Goal: Contribute content: Contribute content

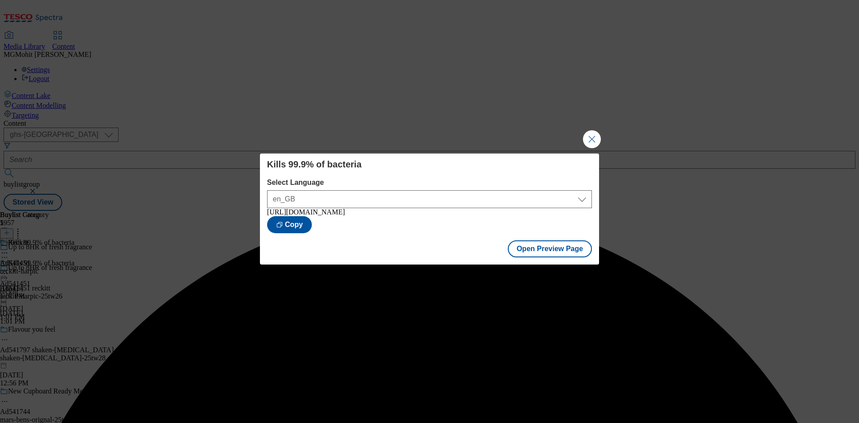
select select "ghs-[GEOGRAPHIC_DATA]"
click at [588, 134] on button "Close Modal" at bounding box center [592, 139] width 18 height 18
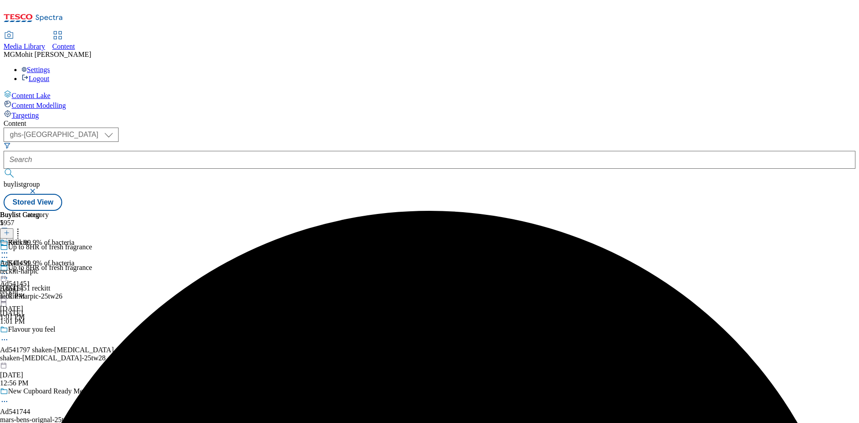
click at [181, 211] on div "Buylist Group 5957" at bounding box center [90, 227] width 181 height 32
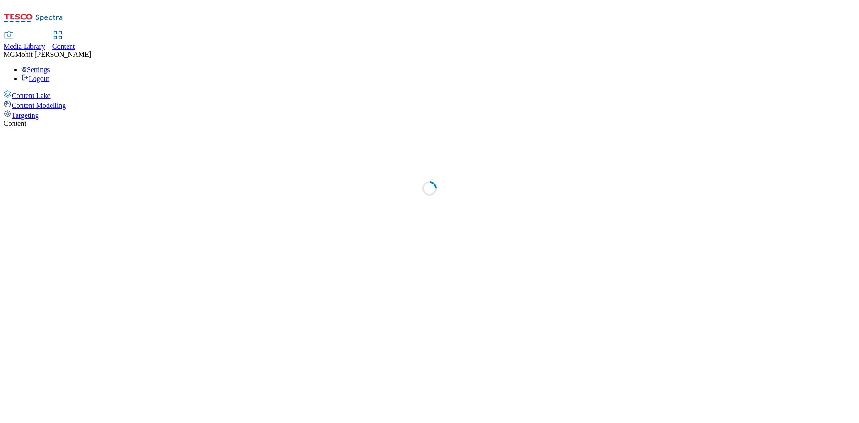
select select "ghs-[GEOGRAPHIC_DATA]"
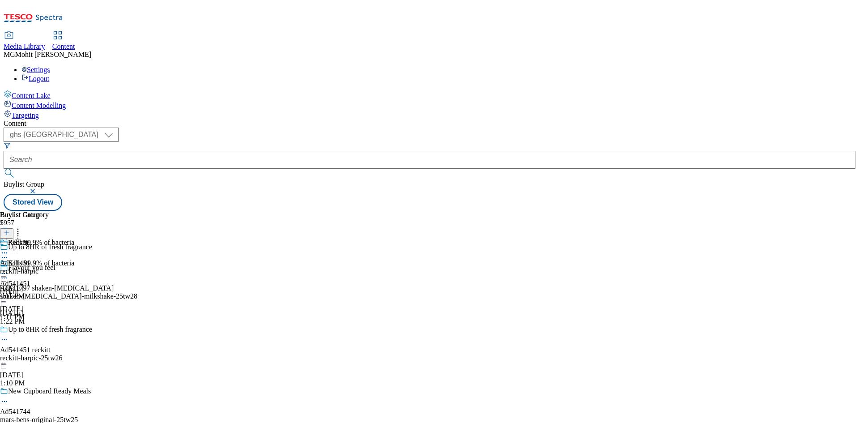
click at [74, 293] on div "Kills 99.9% of bacteria Ad541451 reckitt Aug 14, 2025 1:11 PM" at bounding box center [37, 290] width 74 height 62
click at [9, 227] on button "button" at bounding box center [4, 229] width 9 height 4
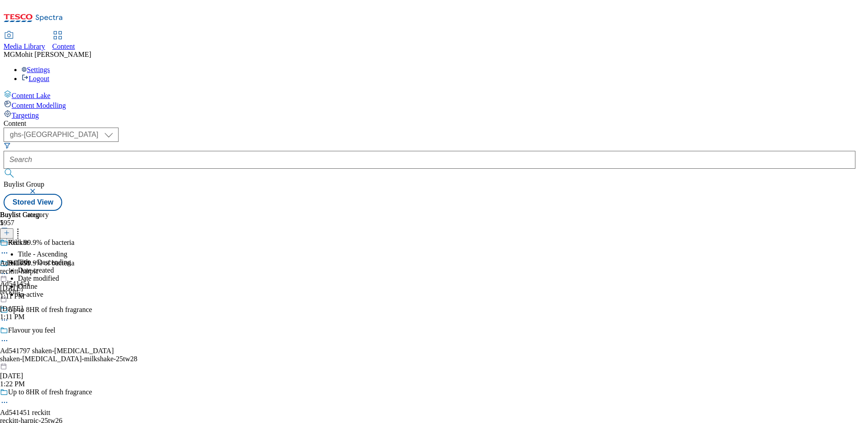
drag, startPoint x: 401, startPoint y: 290, endPoint x: 330, endPoint y: 255, distance: 79.2
click at [74, 290] on div "Kills 99.9% of bacteria Ad541451 reckitt Aug 14, 2025 1:11 PM" at bounding box center [37, 290] width 74 height 62
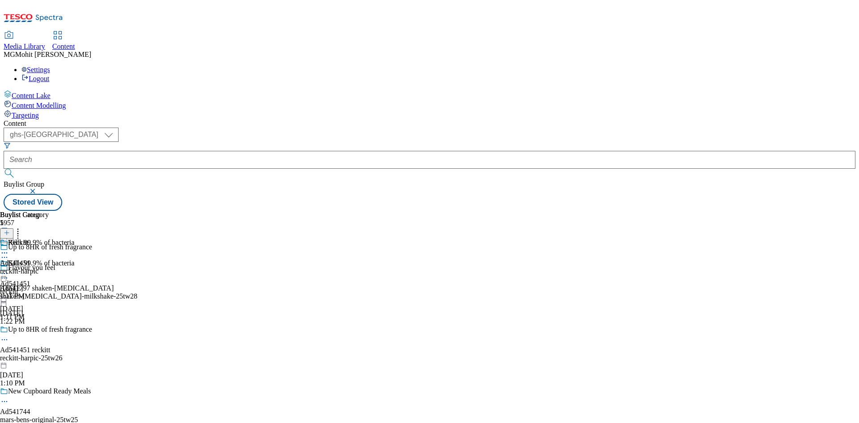
click at [10, 234] on icon at bounding box center [7, 237] width 6 height 6
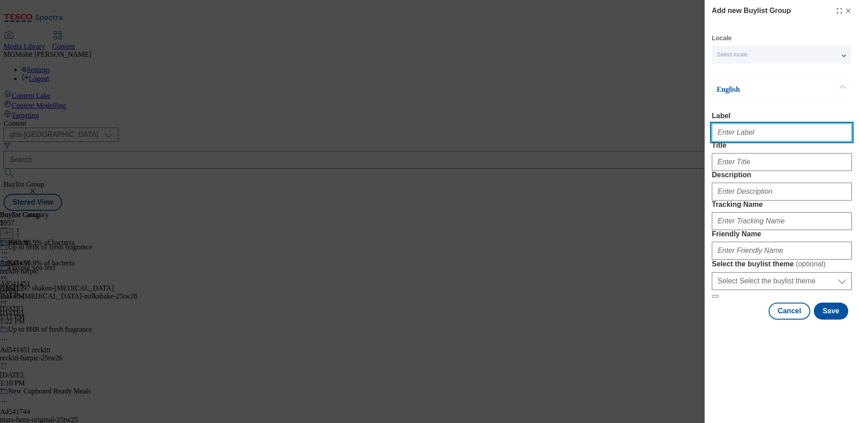
click at [732, 130] on input "Label" at bounding box center [782, 133] width 140 height 18
paste input "Ad541762 mondelez"
type input "Ad541762 mondelez"
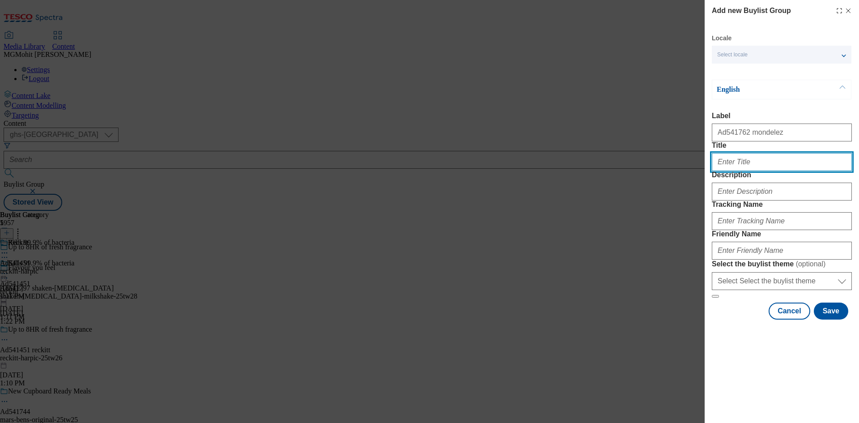
click at [739, 171] on input "Title" at bounding box center [782, 162] width 140 height 18
paste input "Start your routine on a positive oat"
type input "Start your routine on a positive oat"
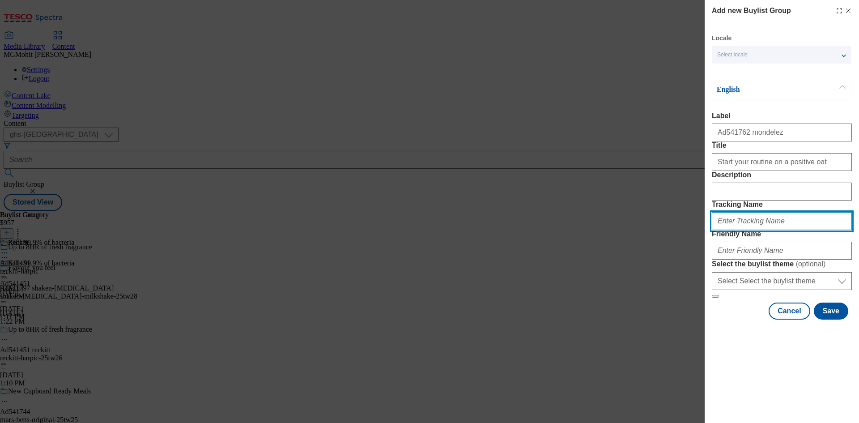
paste input "DH_AD541762"
type input "DH_AD541762"
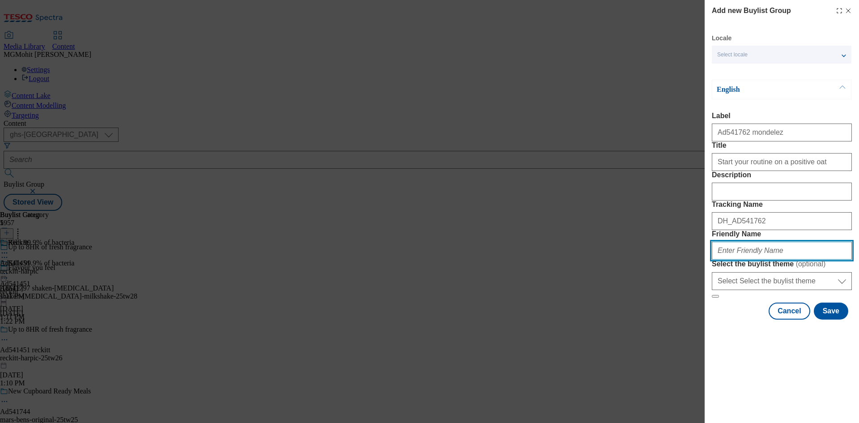
paste input "mondelez-belvita-25tw26"
type input "mondelez-belvita-25tw26"
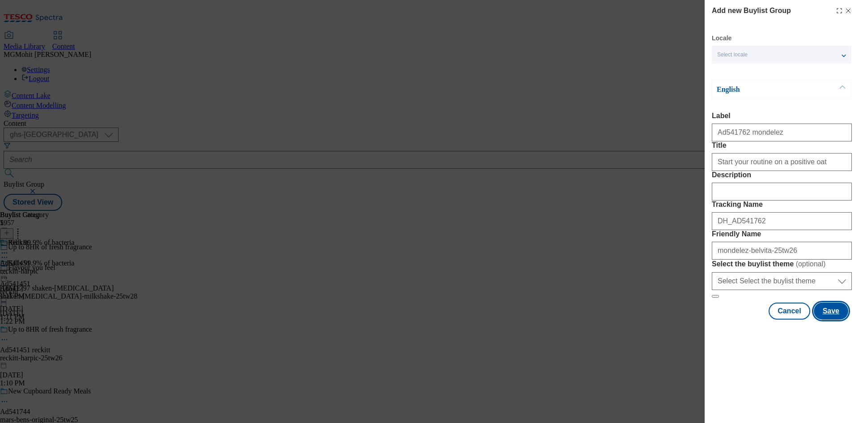
click at [830, 319] on button "Save" at bounding box center [831, 310] width 34 height 17
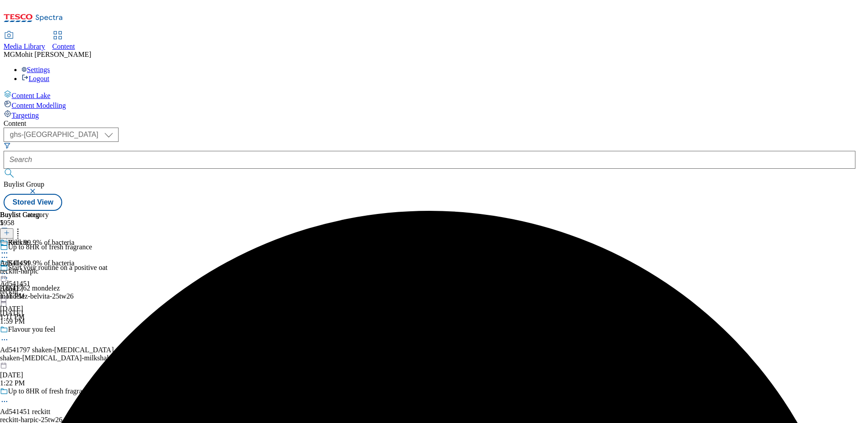
click at [137, 292] on div "mondelez-belvita-25tw26" at bounding box center [68, 296] width 137 height 8
click at [10, 230] on icon at bounding box center [7, 233] width 6 height 6
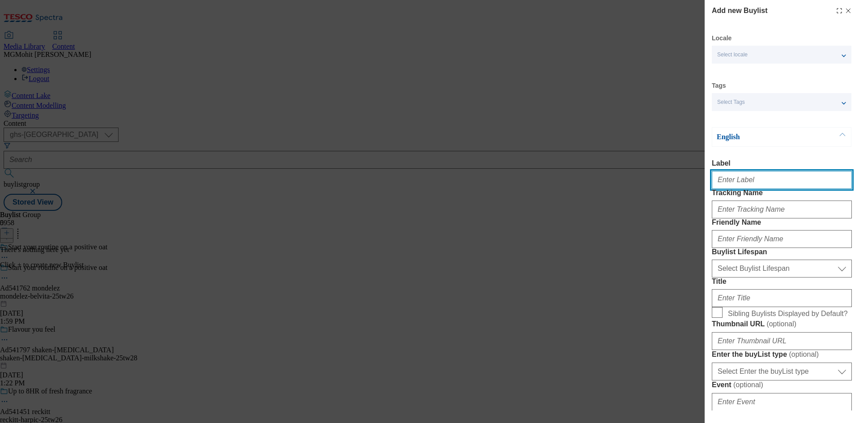
click at [730, 179] on input "Label" at bounding box center [782, 180] width 140 height 18
paste input "Ad541762"
type input "Ad541762"
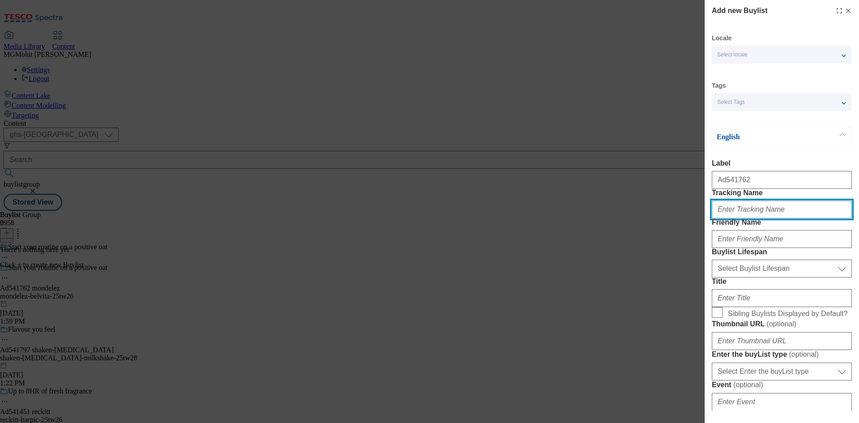
paste input "DH_AD541762"
type input "DH_AD541762"
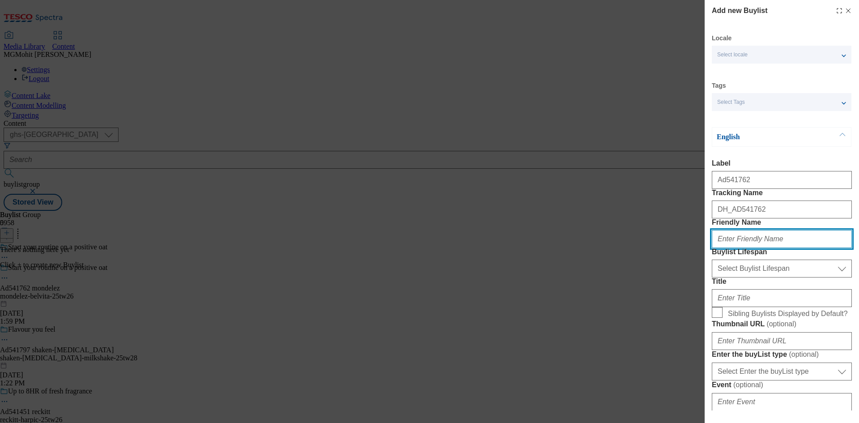
click at [716, 248] on input "Friendly Name" at bounding box center [782, 239] width 140 height 18
paste input "mondelez"
type input "mondelez"
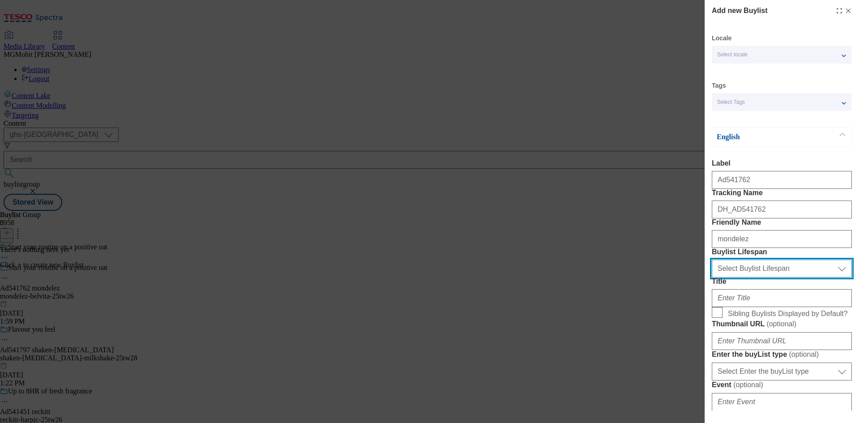
click at [760, 277] on select "Select Buylist Lifespan evergreen seasonal tactical" at bounding box center [782, 269] width 140 height 18
select select "tactical"
click at [712, 277] on select "Select Buylist Lifespan evergreen seasonal tactical" at bounding box center [782, 269] width 140 height 18
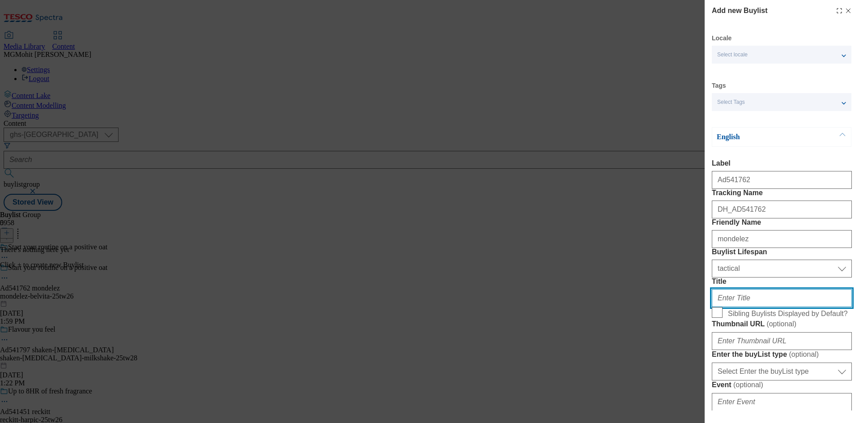
click at [733, 307] on input "Title" at bounding box center [782, 298] width 140 height 18
paste input "5 Wholegrains & high in fibre"
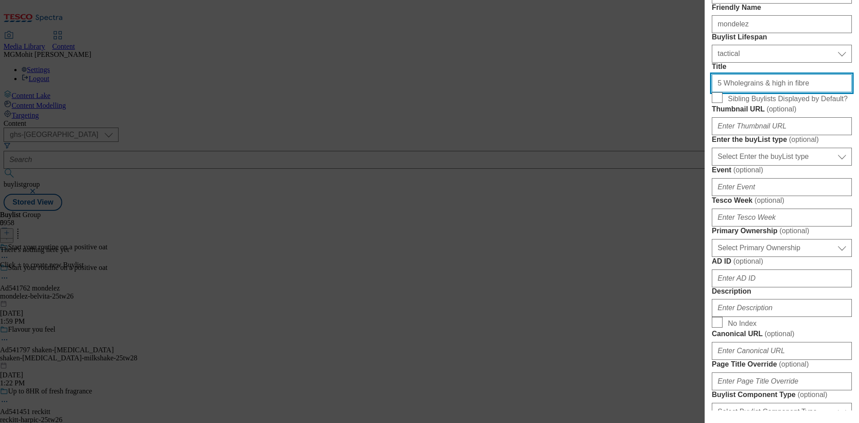
scroll to position [224, 0]
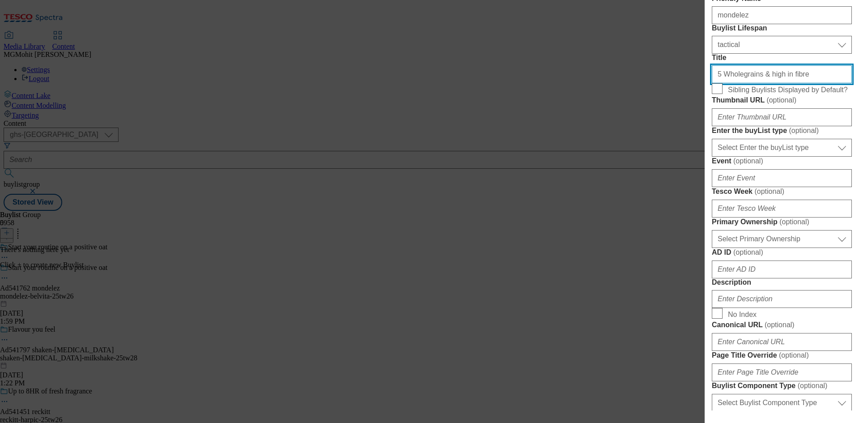
type input "5 Wholegrains & high in fibre"
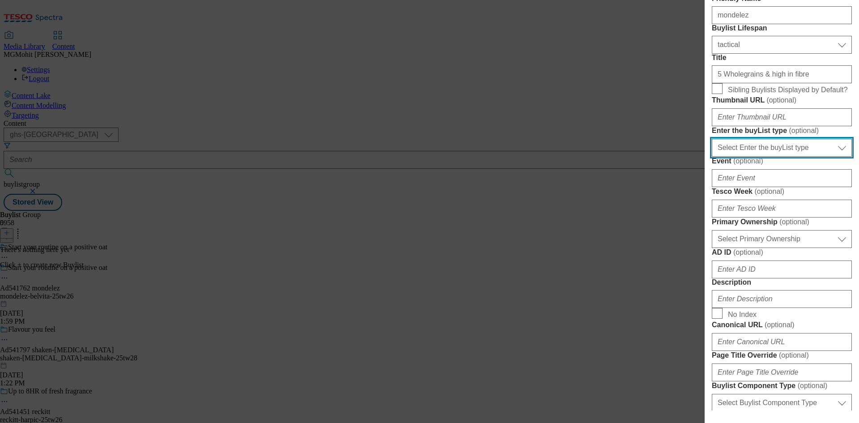
click at [754, 157] on select "Select Enter the buyList type event supplier funded long term >4 weeks supplier…" at bounding box center [782, 148] width 140 height 18
select select "supplier funded short term 1-3 weeks"
click at [712, 157] on select "Select Enter the buyList type event supplier funded long term >4 weeks supplier…" at bounding box center [782, 148] width 140 height 18
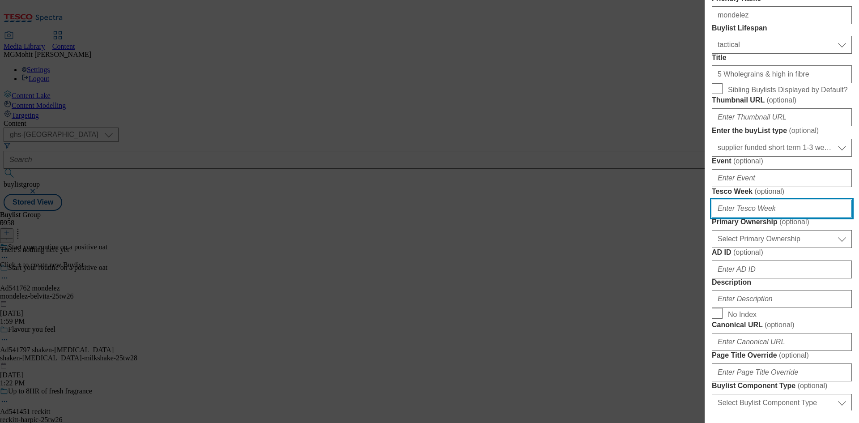
click at [739, 217] on input "Tesco Week ( optional )" at bounding box center [782, 209] width 140 height 18
type input "26"
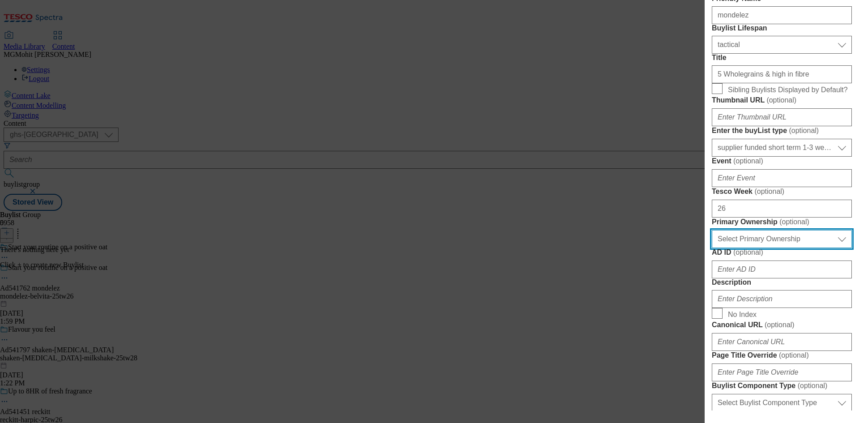
scroll to position [537, 0]
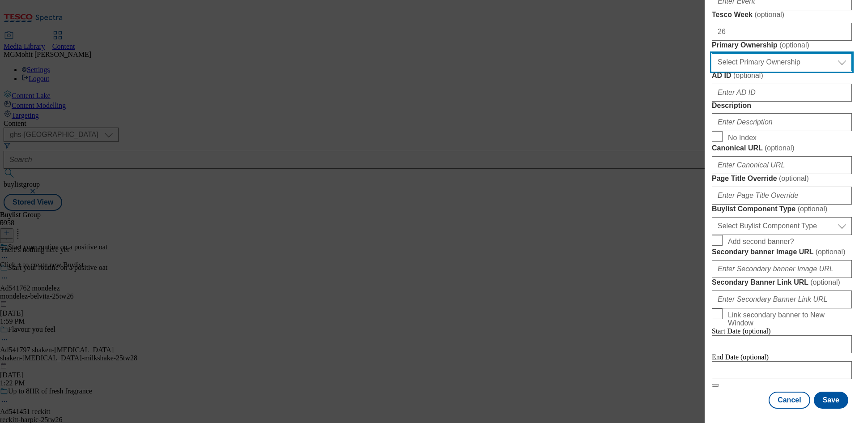
drag, startPoint x: 761, startPoint y: 77, endPoint x: 758, endPoint y: 82, distance: 5.6
click at [761, 71] on select "Select Primary Ownership tesco dunnhumby" at bounding box center [782, 62] width 140 height 18
select select "dunnhumby"
click at [712, 65] on select "Select Primary Ownership tesco dunnhumby" at bounding box center [782, 62] width 140 height 18
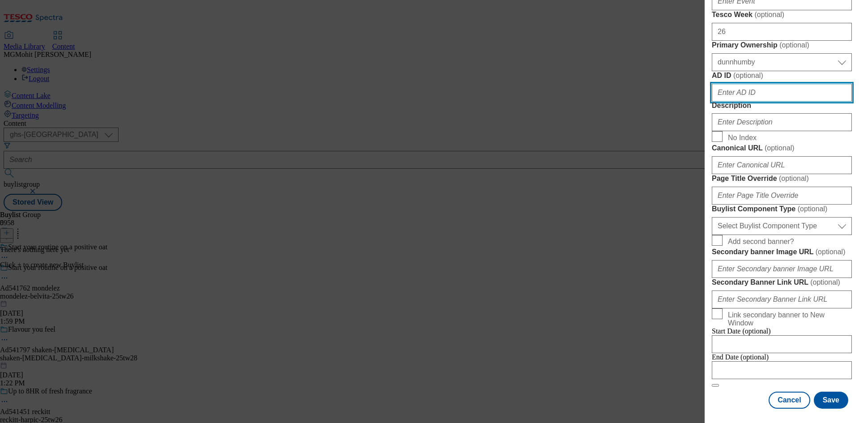
click at [727, 102] on input "AD ID ( optional )" at bounding box center [782, 93] width 140 height 18
paste input "541762"
type input "541762"
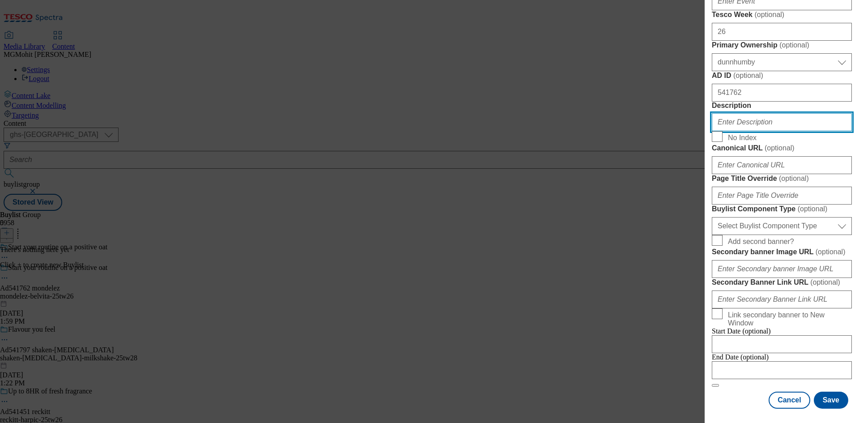
click at [746, 131] on input "Description" at bounding box center [782, 122] width 140 height 18
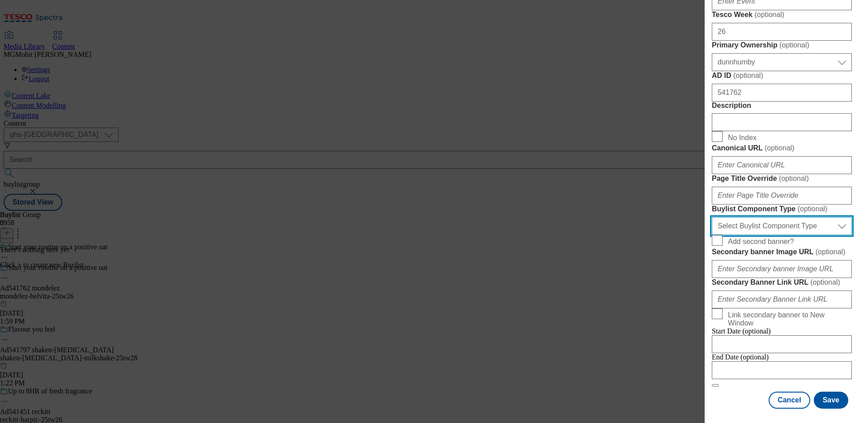
click at [762, 235] on select "Select Buylist Component Type Banner Competition Header Meal" at bounding box center [782, 226] width 140 height 18
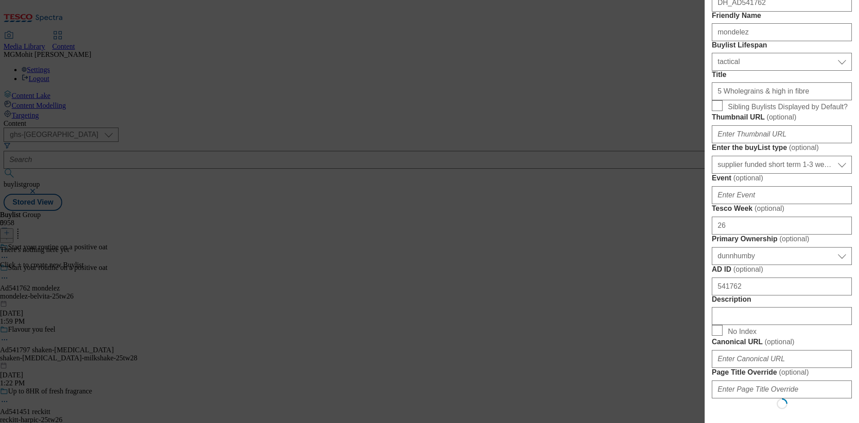
select select "Banner"
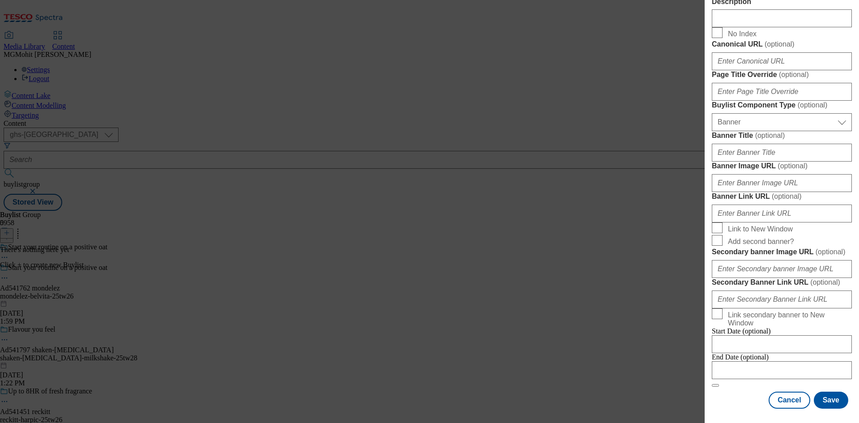
scroll to position [887, 0]
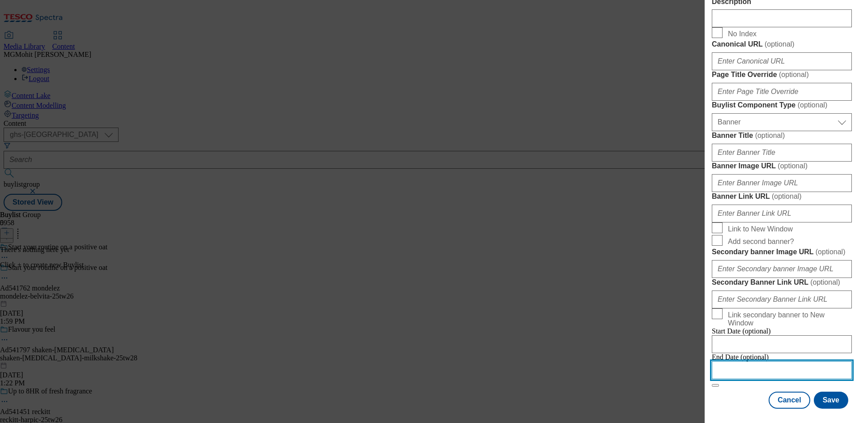
click at [745, 365] on input "Modal" at bounding box center [782, 370] width 140 height 18
select select "2025"
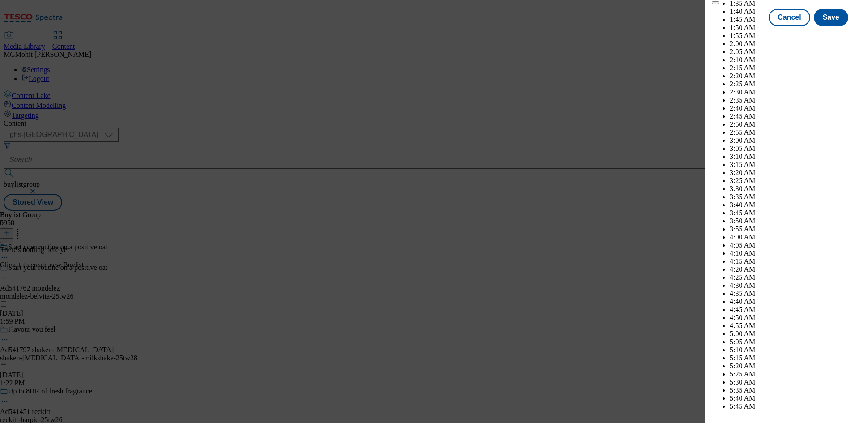
scroll to position [2774, 0]
select select "November"
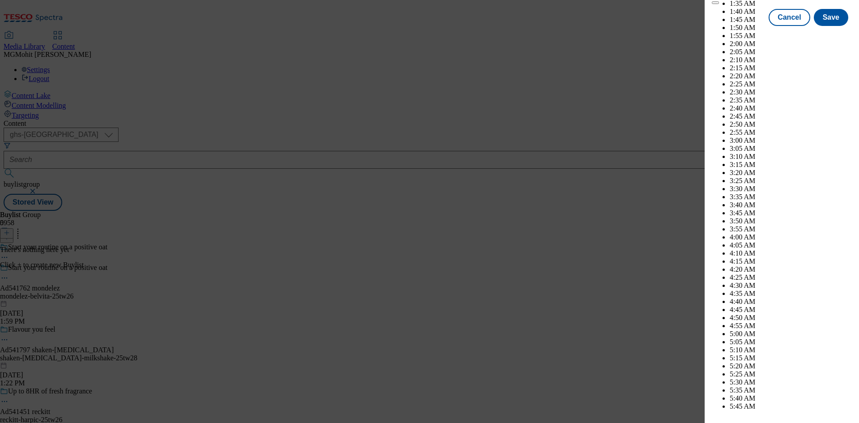
click at [740, 34] on div "Cancel Save" at bounding box center [782, 25] width 140 height 17
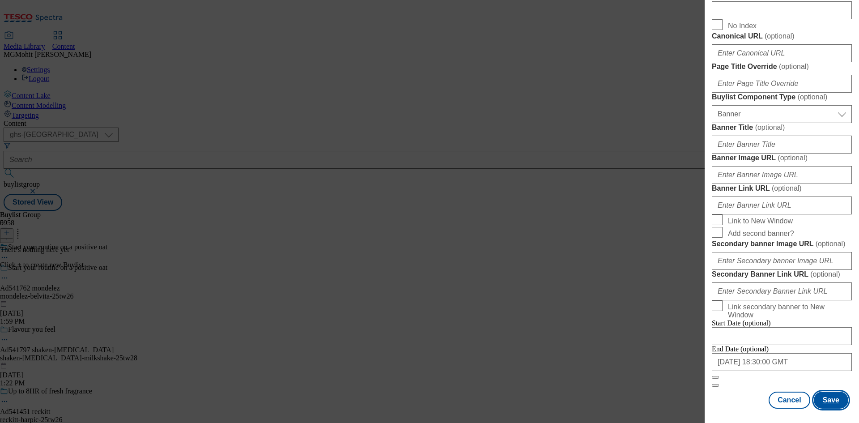
click at [819, 392] on button "Save" at bounding box center [831, 400] width 34 height 17
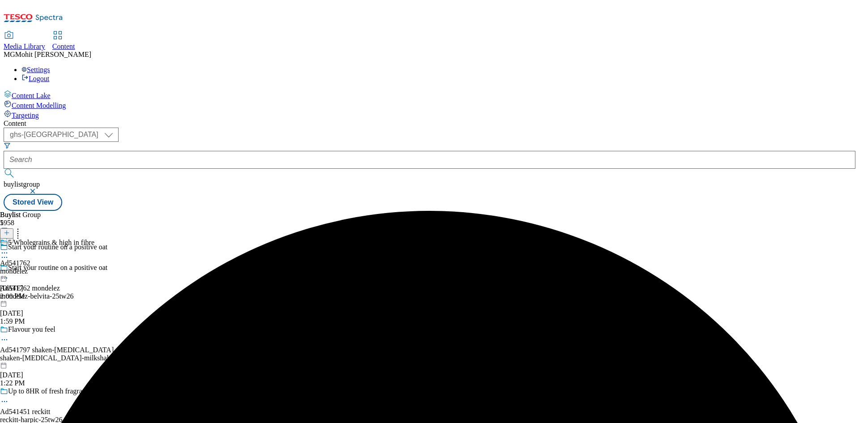
click at [94, 267] on div "mondelez" at bounding box center [47, 271] width 94 height 8
click at [13, 228] on button at bounding box center [6, 233] width 13 height 10
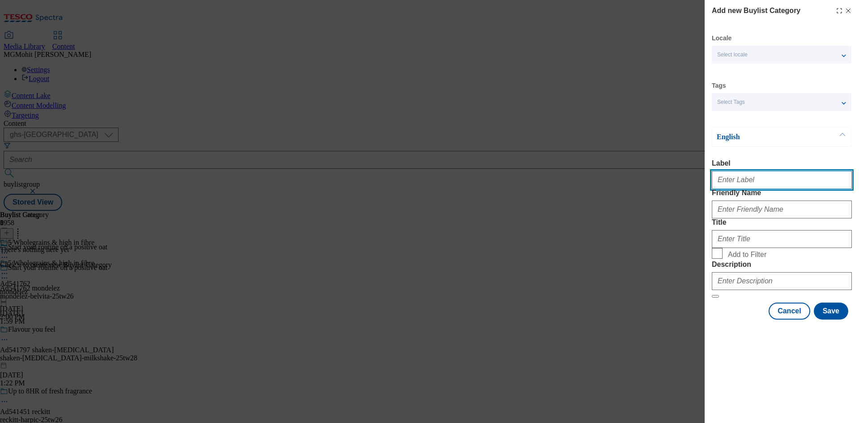
click at [733, 178] on input "Label" at bounding box center [782, 180] width 140 height 18
paste input "Ad541762"
type input "Ad541762"
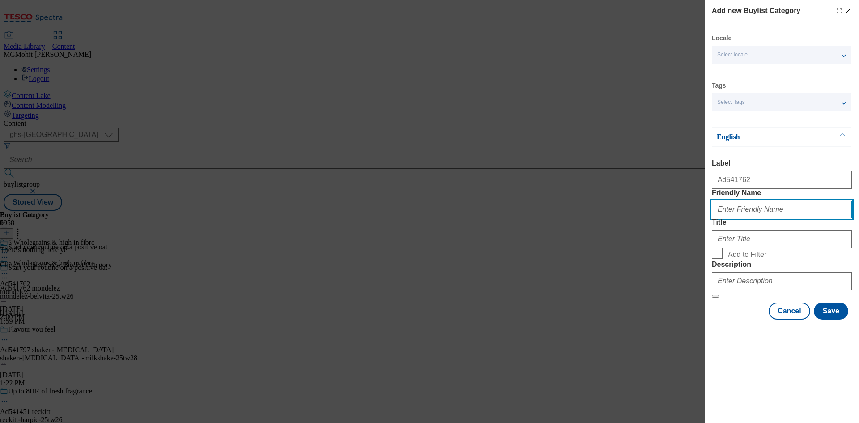
paste input "mondelez-belvita"
type input "mondelez-belvita"
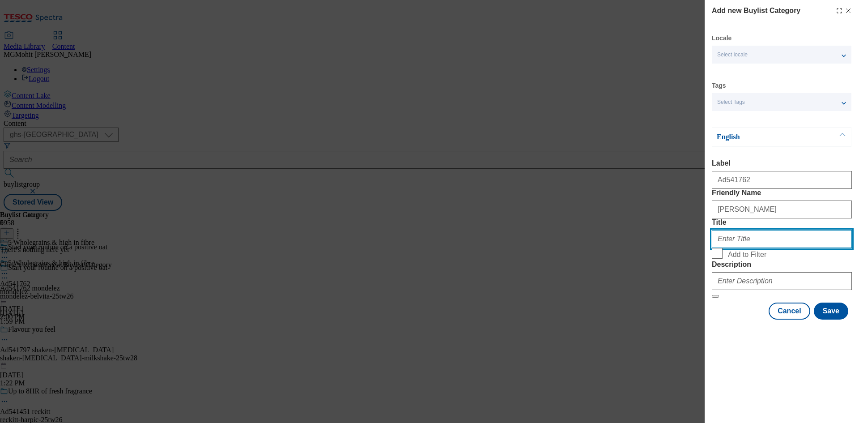
click at [737, 248] on input "Title" at bounding box center [782, 239] width 140 height 18
paste input "Mondelez"
type input "Mondelez"
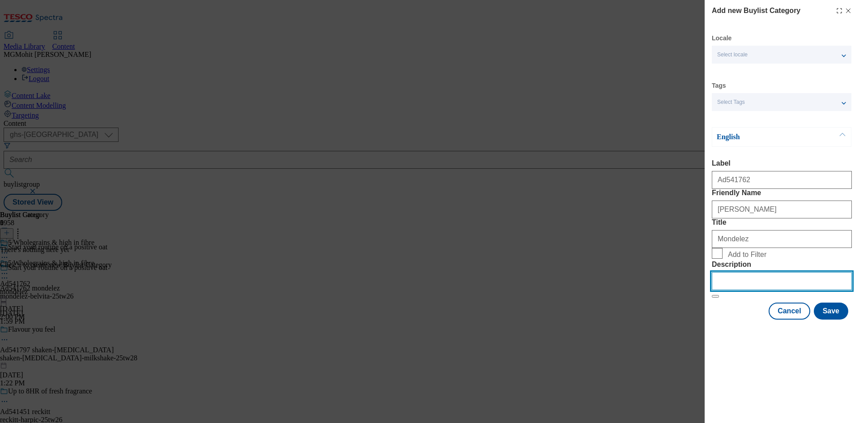
click at [736, 290] on input "Description" at bounding box center [782, 281] width 140 height 18
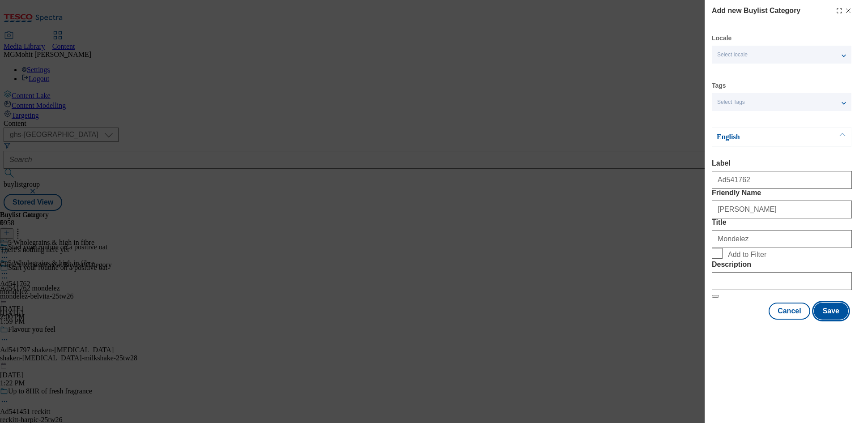
click at [832, 319] on button "Save" at bounding box center [831, 310] width 34 height 17
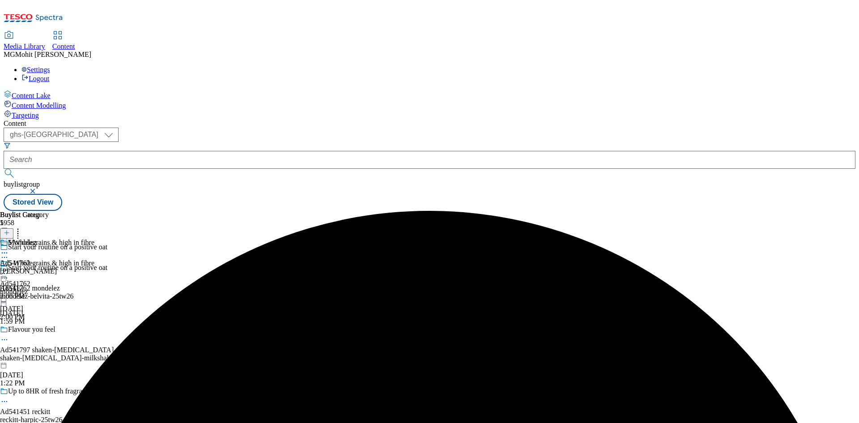
click at [57, 267] on div "mondelez-belvita" at bounding box center [28, 271] width 57 height 8
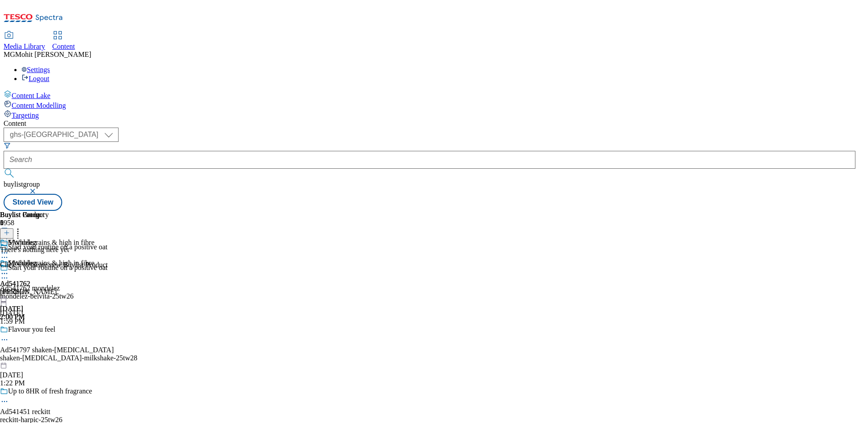
click at [10, 230] on icon at bounding box center [7, 233] width 6 height 6
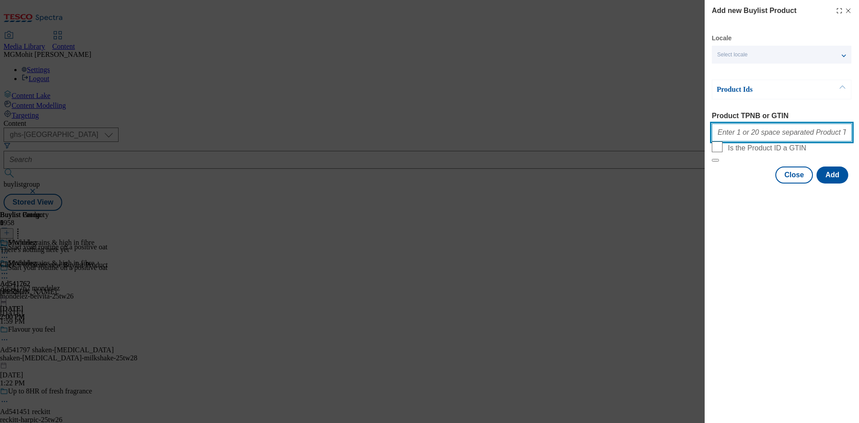
click at [742, 136] on input "Product TPNB or GTIN" at bounding box center [782, 133] width 140 height 18
paste input "No updates yet No updates yet Share progress, mention a teammate, or upload a f…"
type input "No updates yet No updates yet Share progress, mention a teammate, or upload a f…"
click at [835, 183] on button "Add" at bounding box center [833, 174] width 32 height 17
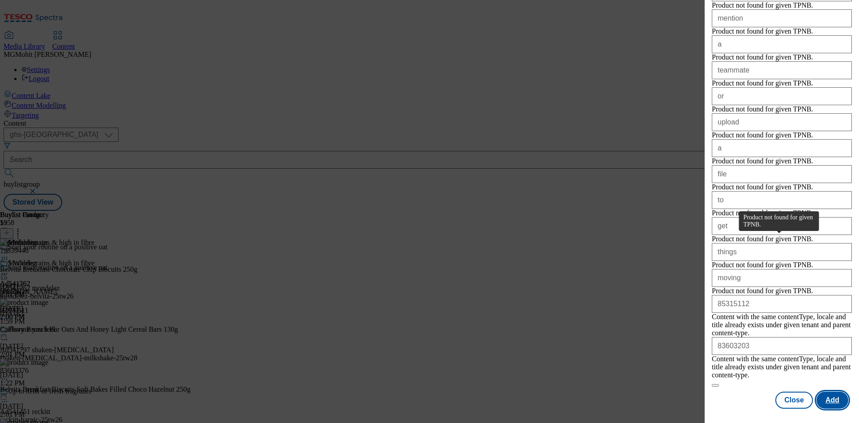
scroll to position [583, 0]
click at [789, 403] on button "Close" at bounding box center [794, 400] width 38 height 17
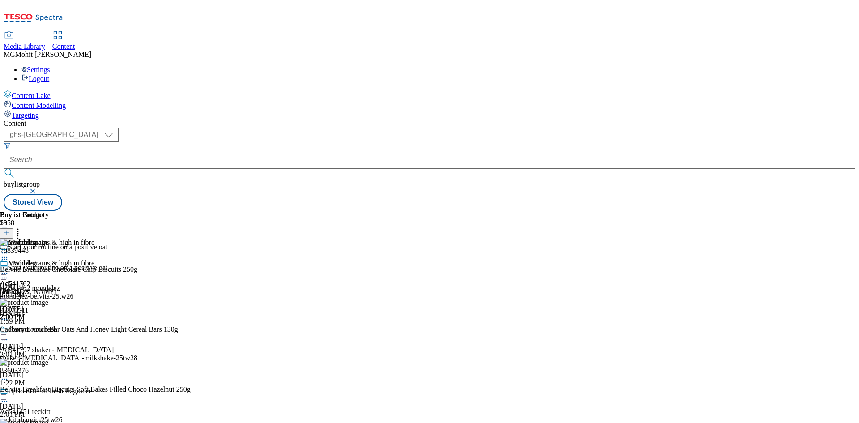
scroll to position [0, 0]
click at [137, 265] on div "Belvita Breakfast Chocolate Chip Biscuits 250g" at bounding box center [68, 269] width 137 height 8
click at [9, 269] on icon at bounding box center [4, 273] width 9 height 9
click at [38, 289] on span "Edit" at bounding box center [33, 292] width 10 height 7
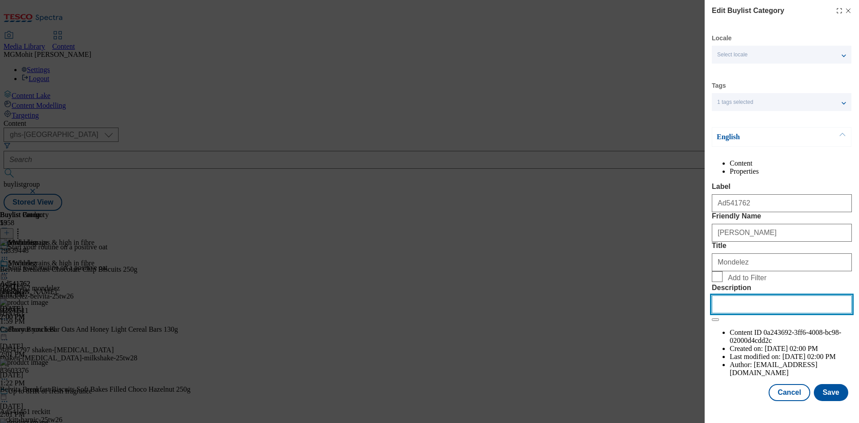
click at [733, 313] on input "Description" at bounding box center [782, 304] width 140 height 18
paste input "Belvita Breakfast Chocolate Chip Biscuits 250g"
type input "Belvita Breakfast Chocolate Chip Biscuits 250g"
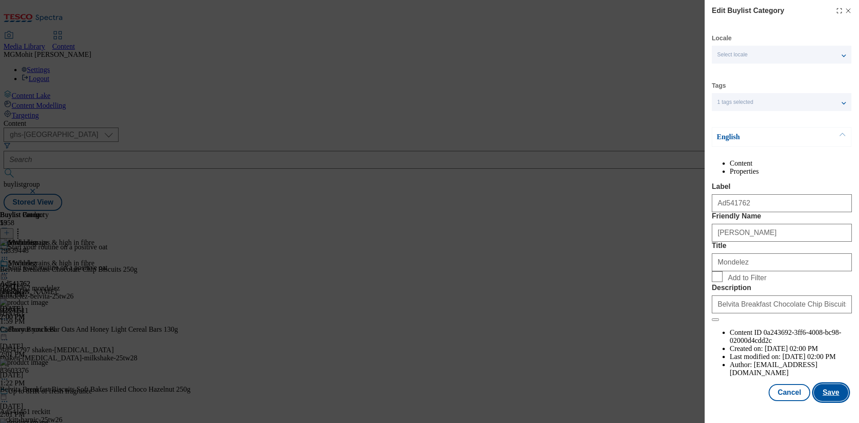
click at [826, 393] on button "Save" at bounding box center [831, 392] width 34 height 17
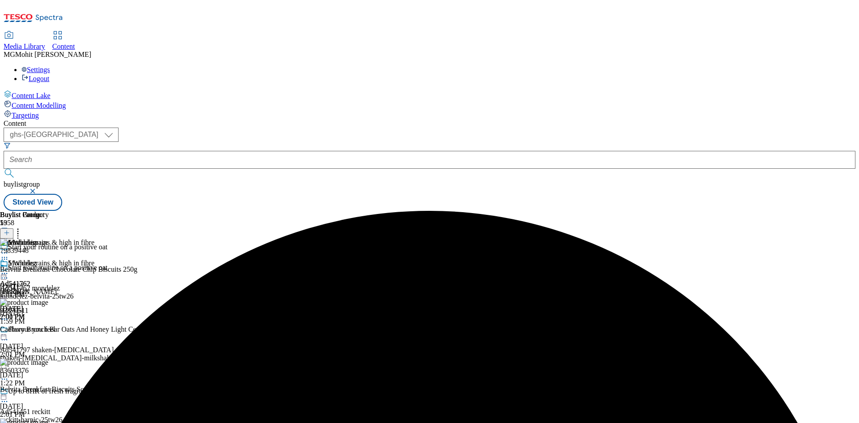
click at [9, 269] on icon at bounding box center [4, 273] width 9 height 9
click at [38, 289] on span "Edit" at bounding box center [33, 292] width 10 height 7
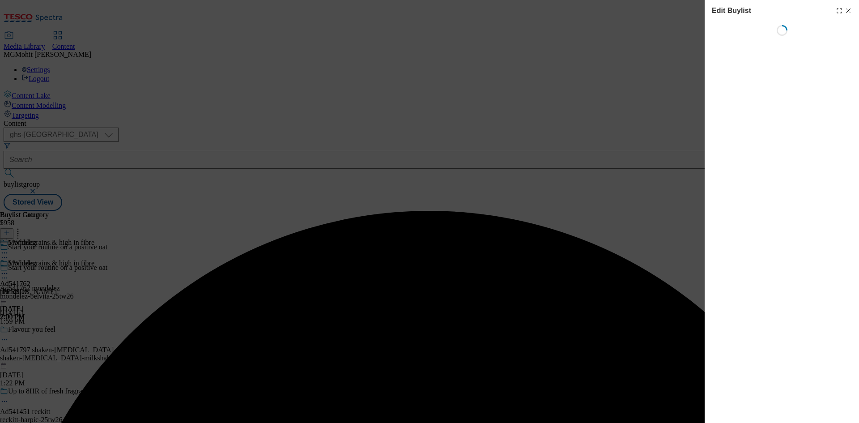
select select "tactical"
select select "supplier funded short term 1-3 weeks"
select select "dunnhumby"
select select "Banner"
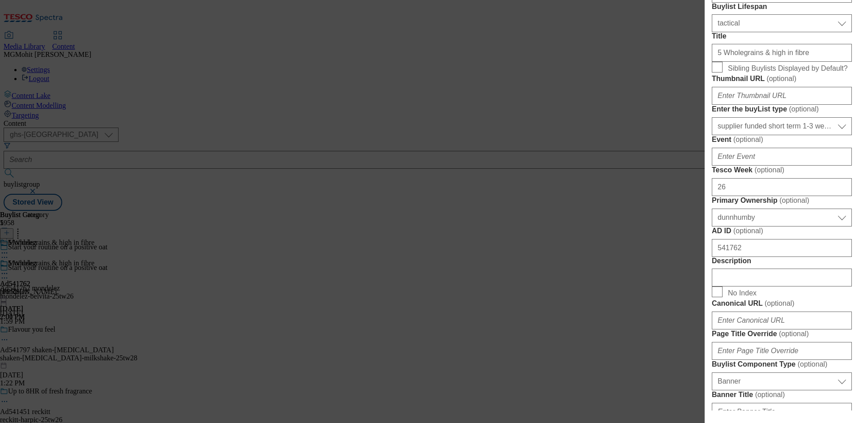
scroll to position [403, 0]
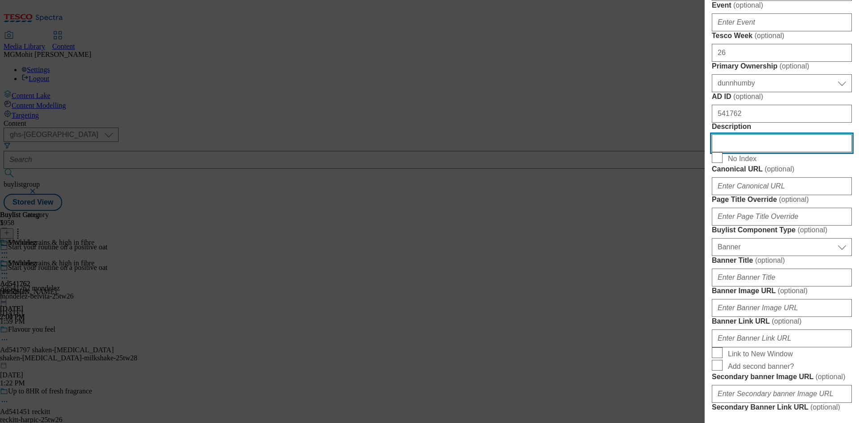
click at [743, 152] on input "Description" at bounding box center [782, 143] width 140 height 18
paste input "Belvita Breakfast Chocolate Chip Biscuits 250g"
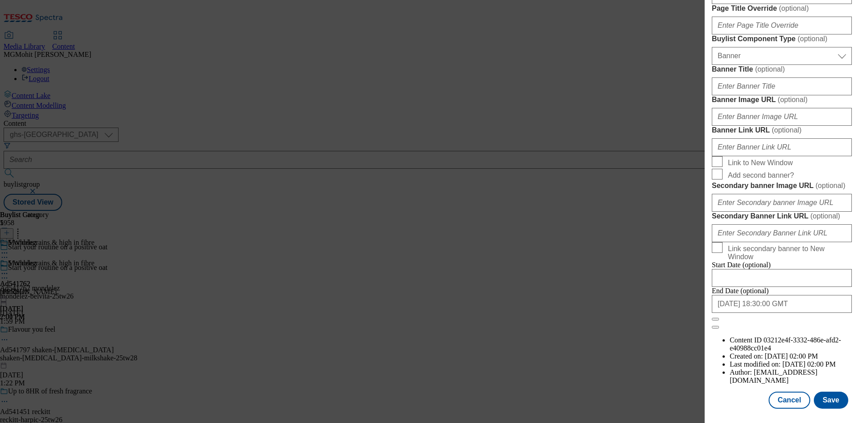
scroll to position [926, 0]
type input "Belvita Breakfast Chocolate Chip Biscuits 250g"
click at [822, 399] on button "Save" at bounding box center [831, 400] width 34 height 17
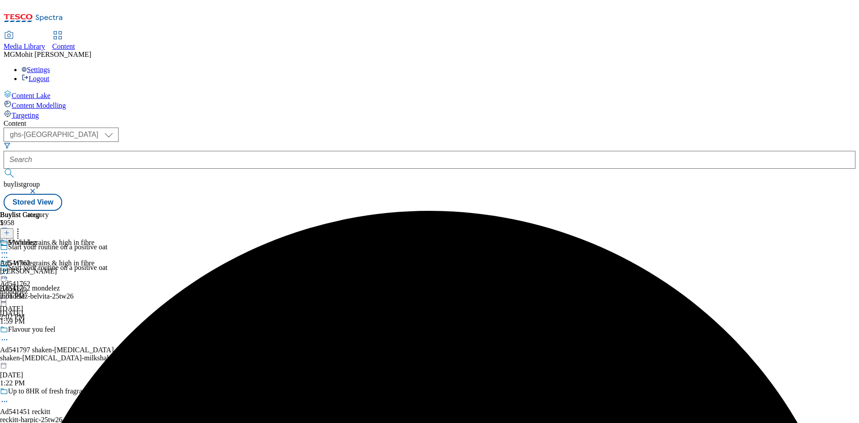
click at [9, 273] on icon at bounding box center [4, 277] width 9 height 9
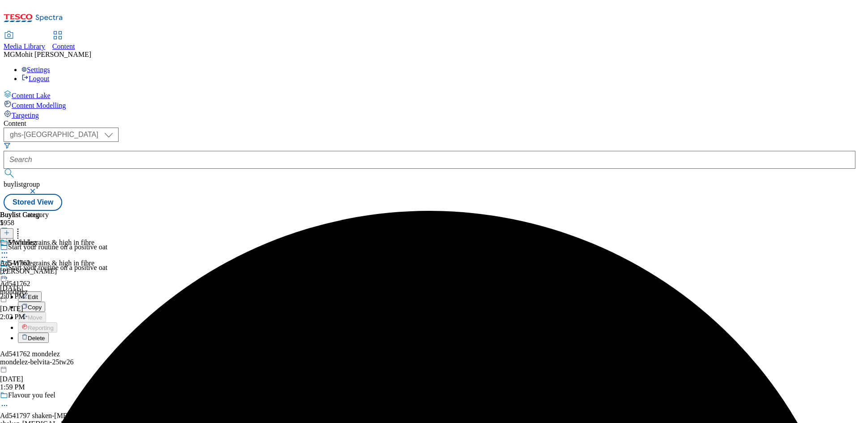
click at [38, 294] on span "Edit" at bounding box center [33, 297] width 10 height 7
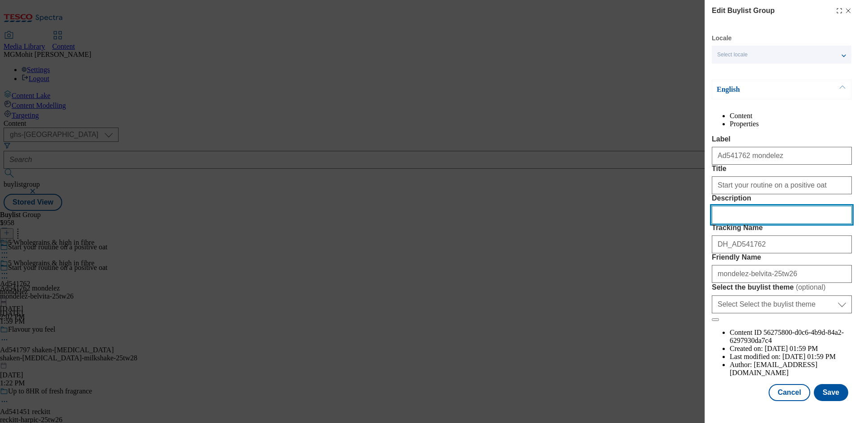
click at [747, 224] on input "Description" at bounding box center [782, 215] width 140 height 18
paste input "Belvita Breakfast Chocolate Chip Biscuits 250g"
type input "Belvita Breakfast Chocolate Chip Biscuits 250g"
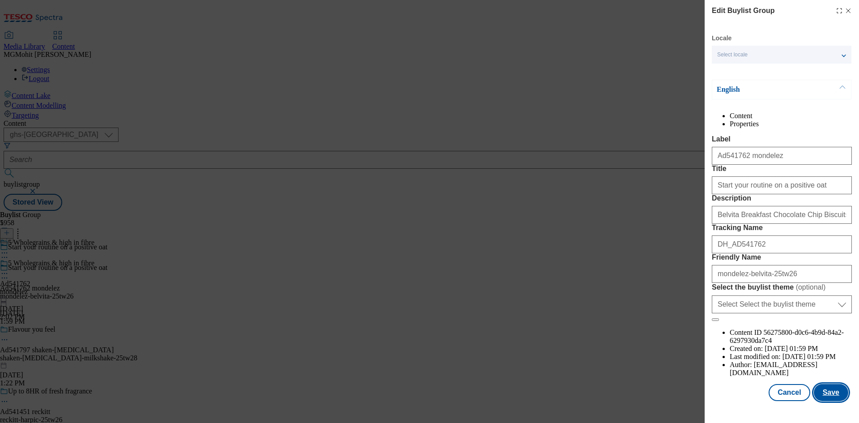
click at [830, 395] on button "Save" at bounding box center [831, 392] width 34 height 17
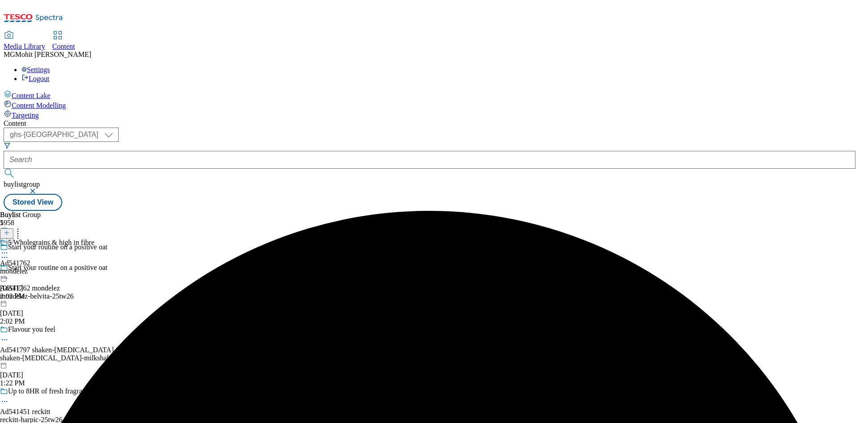
click at [9, 248] on icon at bounding box center [4, 252] width 9 height 9
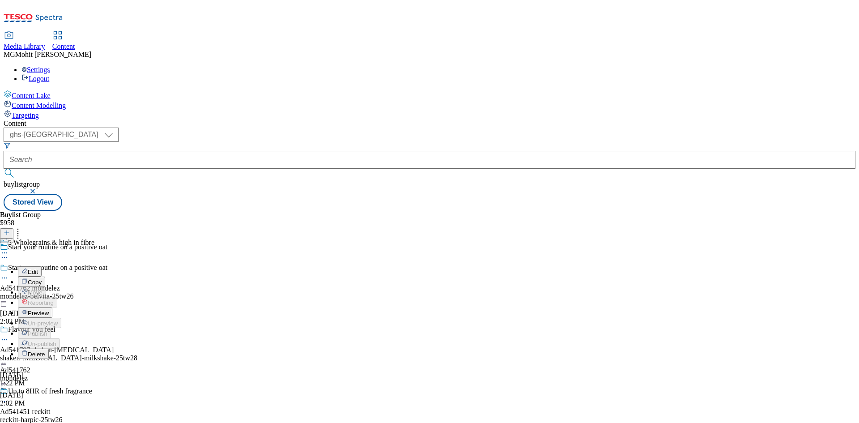
click at [49, 310] on span "Preview" at bounding box center [38, 313] width 21 height 7
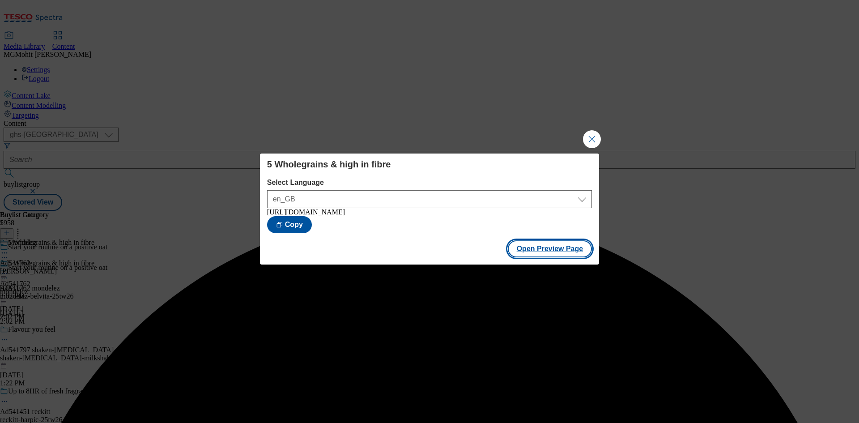
click at [555, 256] on button "Open Preview Page" at bounding box center [550, 248] width 85 height 17
click at [594, 135] on button "Close Modal" at bounding box center [592, 139] width 18 height 18
